Goal: Communication & Community: Answer question/provide support

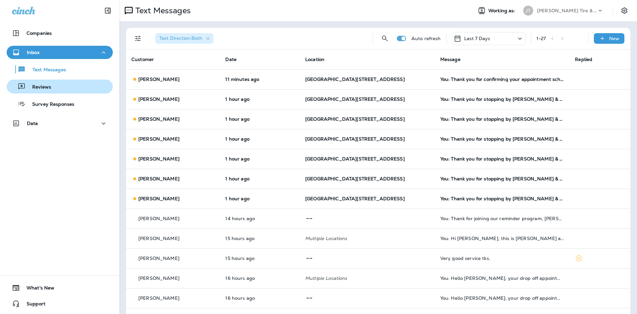
click at [65, 89] on div "Reviews" at bounding box center [59, 87] width 101 height 10
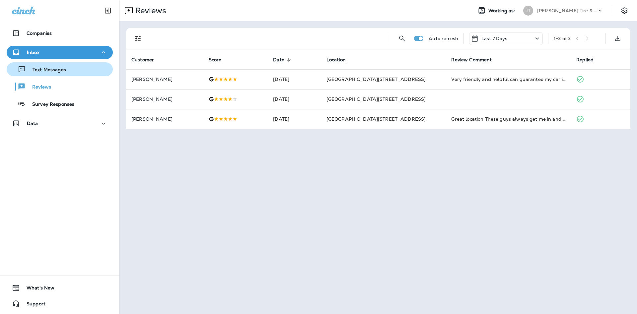
click at [94, 72] on div "Text Messages" at bounding box center [59, 69] width 101 height 10
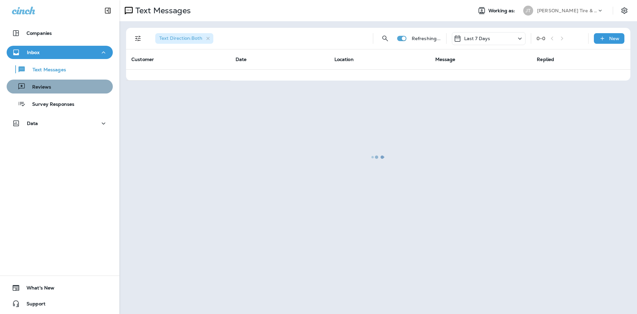
click at [87, 87] on div "Reviews" at bounding box center [59, 87] width 101 height 10
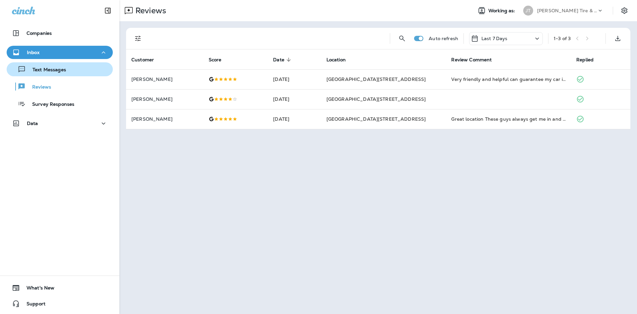
click at [85, 74] on div "Text Messages" at bounding box center [59, 69] width 101 height 10
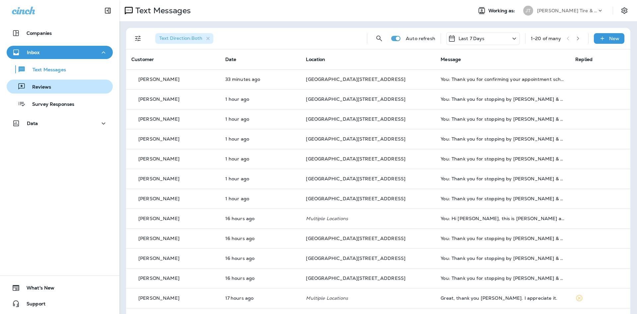
click at [75, 89] on div "Reviews" at bounding box center [59, 87] width 101 height 10
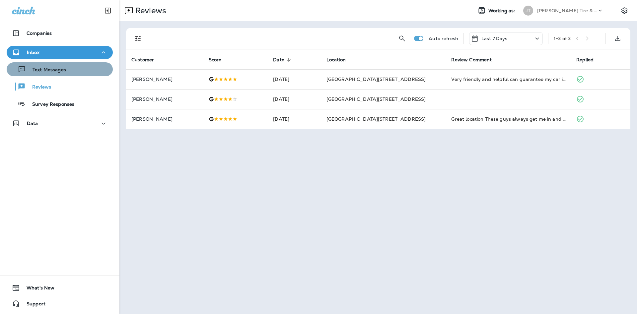
click at [101, 66] on div "Text Messages" at bounding box center [59, 69] width 101 height 10
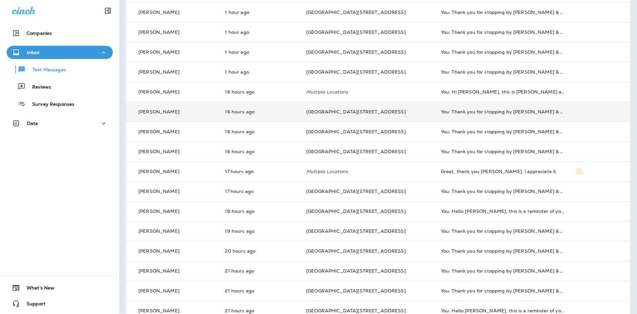
scroll to position [160, 0]
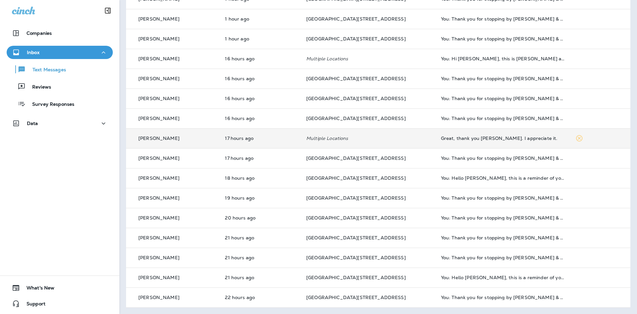
click at [529, 142] on td "Great, thank you [PERSON_NAME]. I appreciate it." at bounding box center [503, 138] width 135 height 20
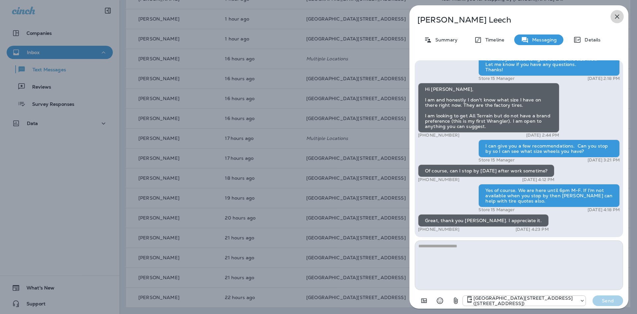
click at [620, 17] on icon "button" at bounding box center [617, 17] width 8 height 8
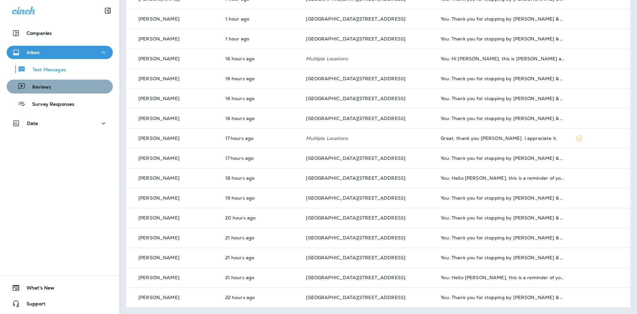
click at [67, 89] on div "Reviews" at bounding box center [59, 87] width 101 height 10
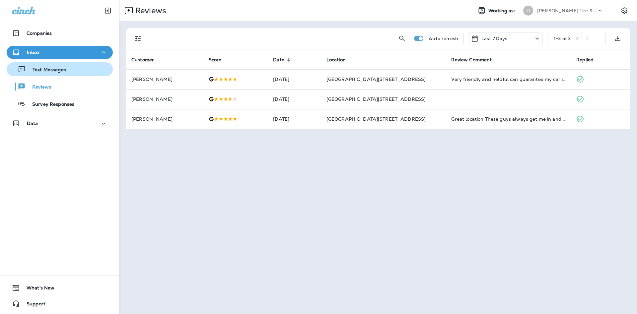
click at [87, 75] on button "Text Messages" at bounding box center [60, 69] width 106 height 14
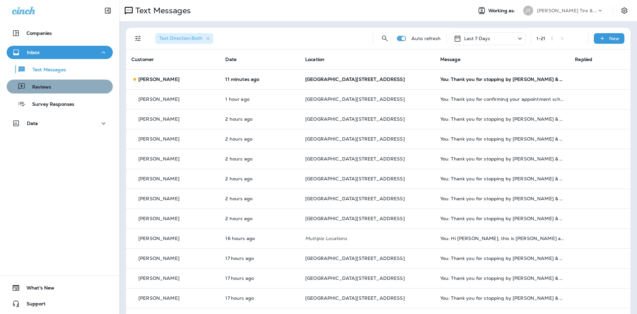
click at [56, 93] on button "Reviews" at bounding box center [60, 87] width 106 height 14
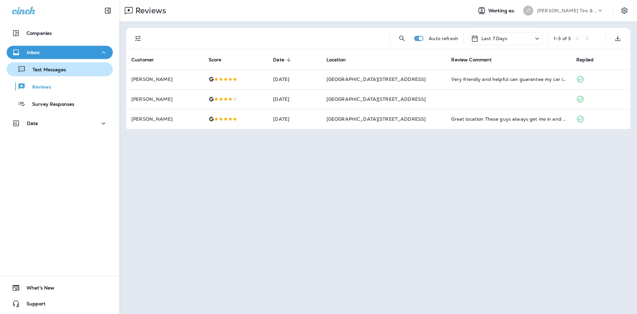
click at [48, 68] on p "Text Messages" at bounding box center [46, 70] width 40 height 6
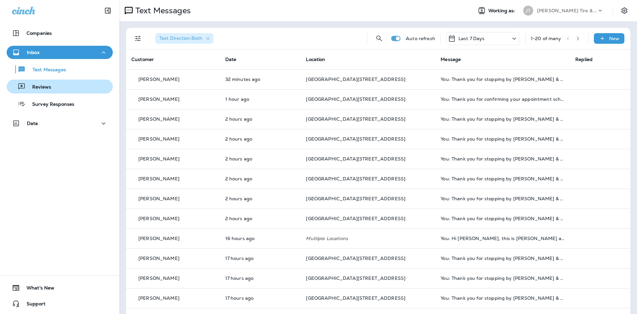
click at [48, 87] on p "Reviews" at bounding box center [39, 87] width 26 height 6
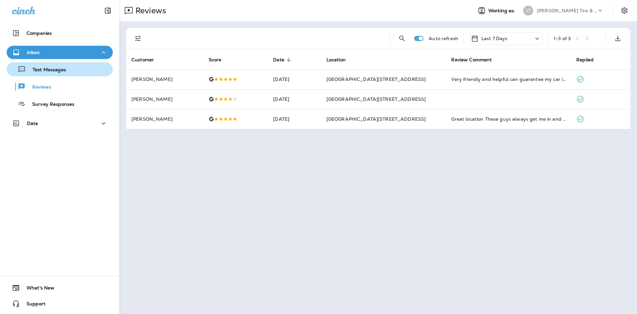
click at [84, 71] on div "Text Messages" at bounding box center [59, 69] width 101 height 10
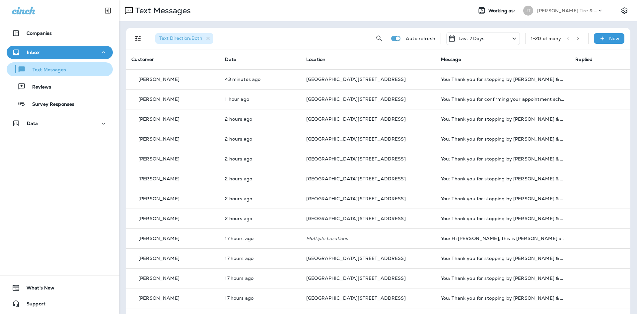
click at [84, 71] on div "Text Messages" at bounding box center [59, 69] width 101 height 10
click at [69, 94] on div "Text Messages Reviews Survey Responses" at bounding box center [60, 85] width 106 height 52
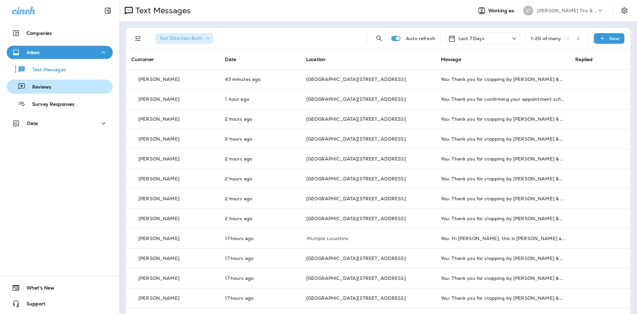
click at [70, 93] on button "Reviews" at bounding box center [60, 87] width 106 height 14
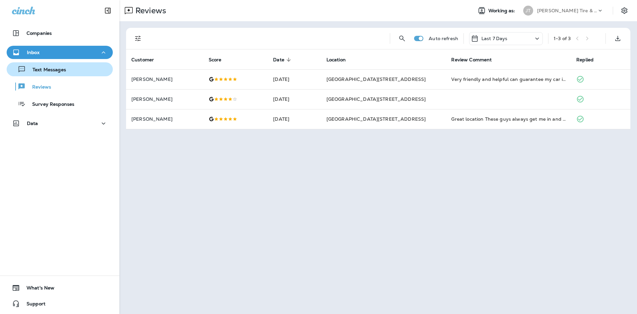
click at [64, 73] on p "Text Messages" at bounding box center [46, 70] width 40 height 6
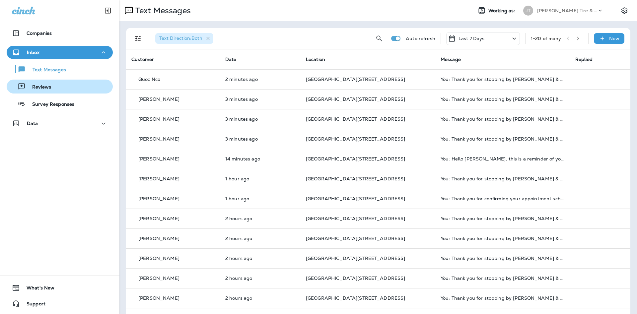
click at [70, 86] on div "Reviews" at bounding box center [59, 87] width 101 height 10
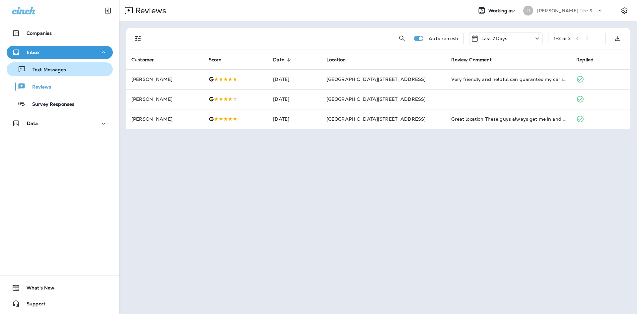
click at [73, 74] on div "Text Messages" at bounding box center [59, 69] width 101 height 10
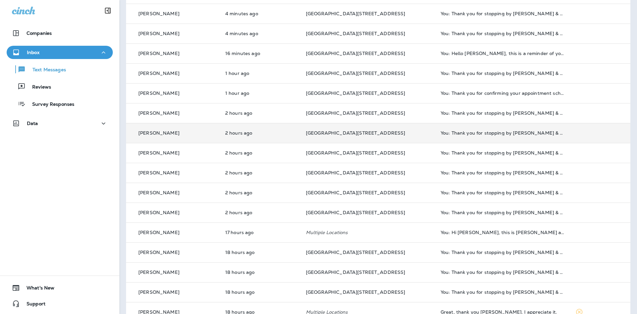
scroll to position [107, 0]
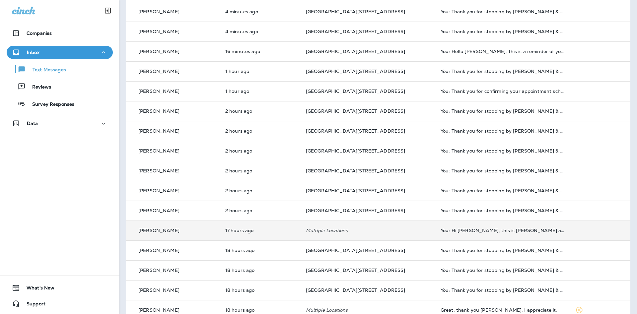
click at [456, 232] on div "You: Hi [PERSON_NAME], this is [PERSON_NAME] at [PERSON_NAME] Tire. I got your …" at bounding box center [503, 230] width 124 height 5
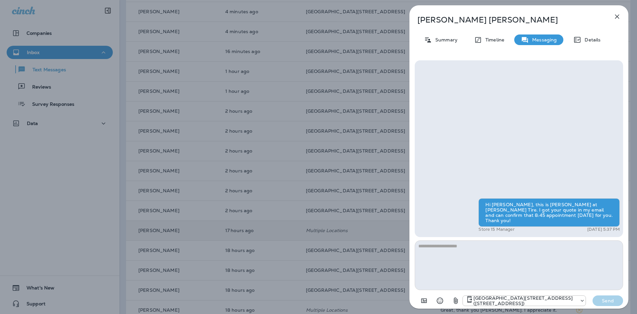
click at [618, 21] on button "button" at bounding box center [616, 16] width 13 height 13
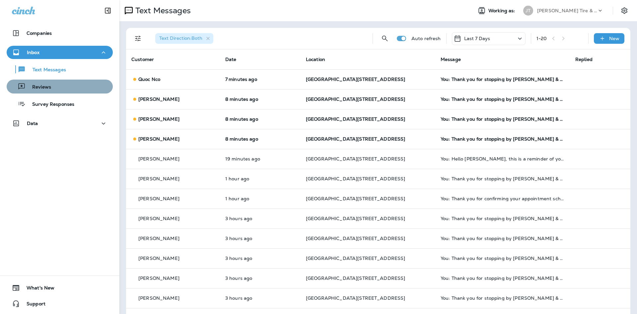
click at [72, 90] on div "Reviews" at bounding box center [59, 87] width 101 height 10
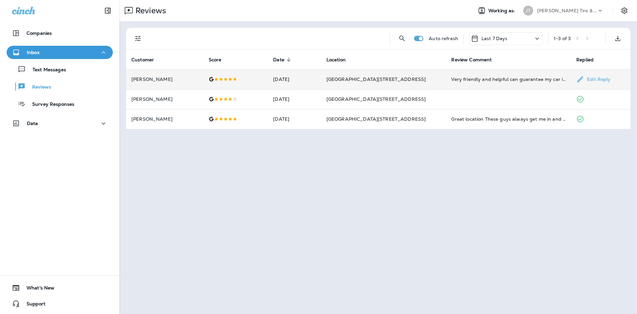
click at [151, 80] on p "[PERSON_NAME]" at bounding box center [164, 79] width 67 height 5
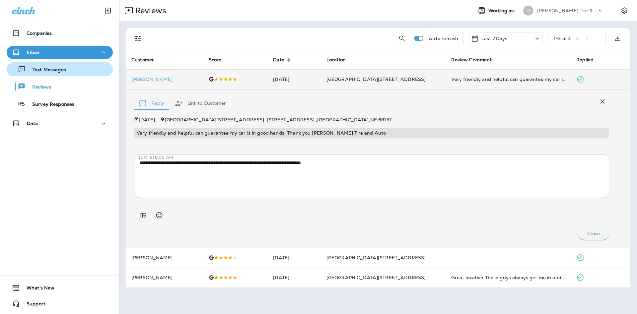
click at [55, 74] on div "Text Messages" at bounding box center [37, 69] width 57 height 10
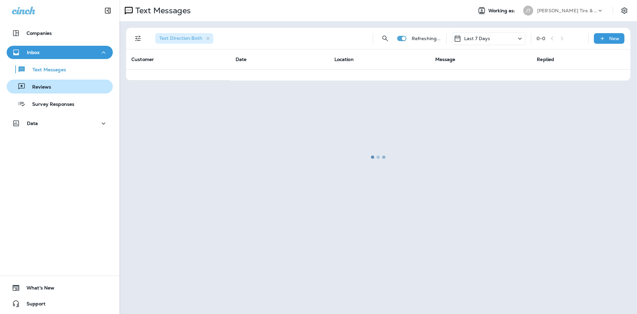
click at [59, 88] on div "Reviews" at bounding box center [59, 87] width 101 height 10
